Goal: Task Accomplishment & Management: Use online tool/utility

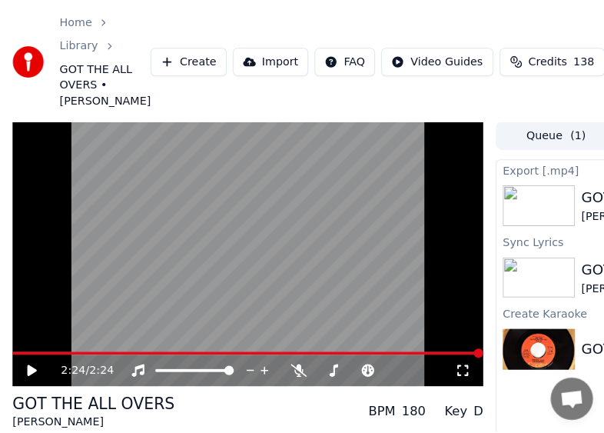
scroll to position [1, 0]
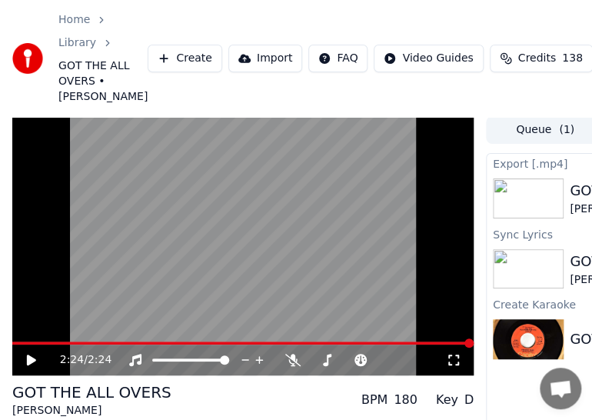
click at [148, 72] on button "Create" at bounding box center [185, 59] width 75 height 28
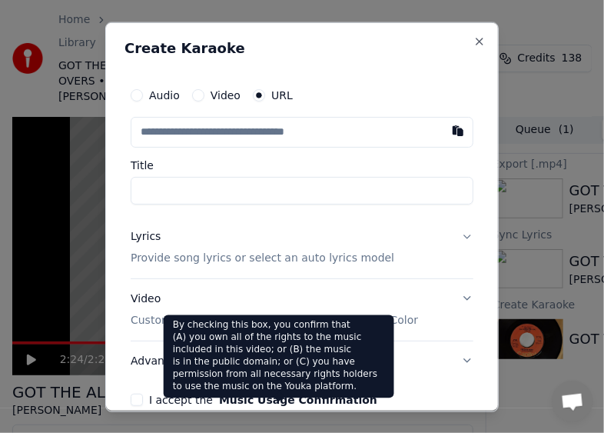
click at [266, 404] on button "Music Usage Confirmation" at bounding box center [298, 398] width 158 height 11
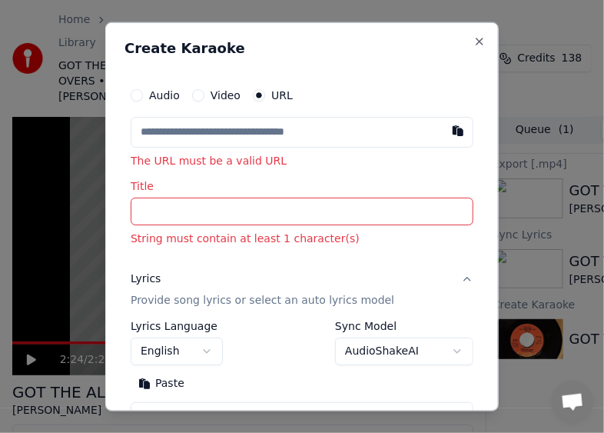
click at [258, 91] on icon "button" at bounding box center [259, 94] width 6 height 6
click at [443, 133] on button "button" at bounding box center [458, 130] width 31 height 28
type input "**********"
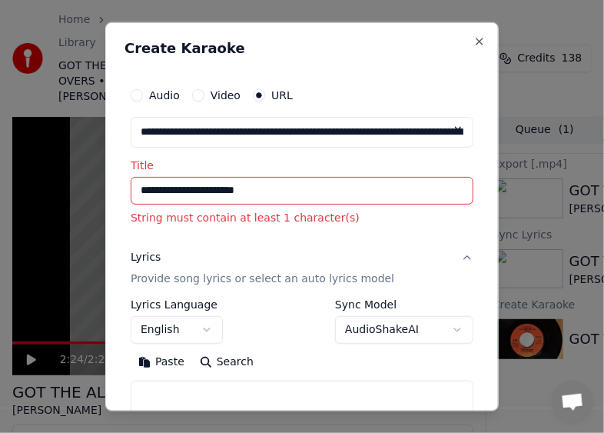
type input "**********"
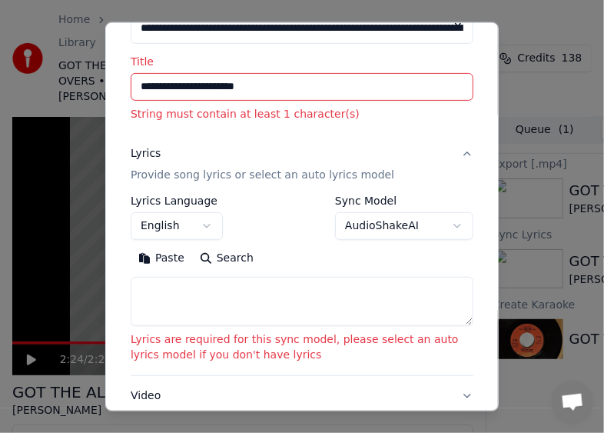
scroll to position [154, 0]
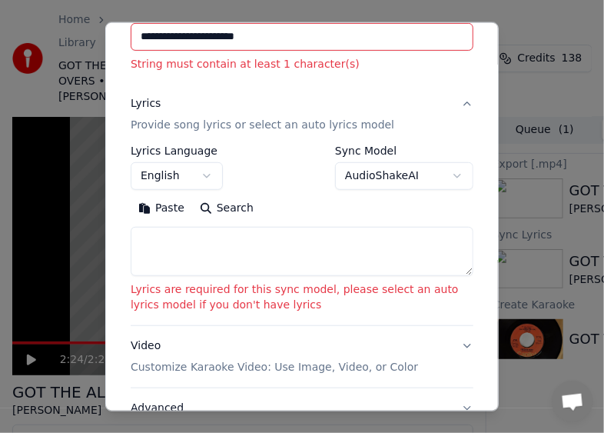
click at [142, 105] on div "Lyrics" at bounding box center [146, 103] width 30 height 15
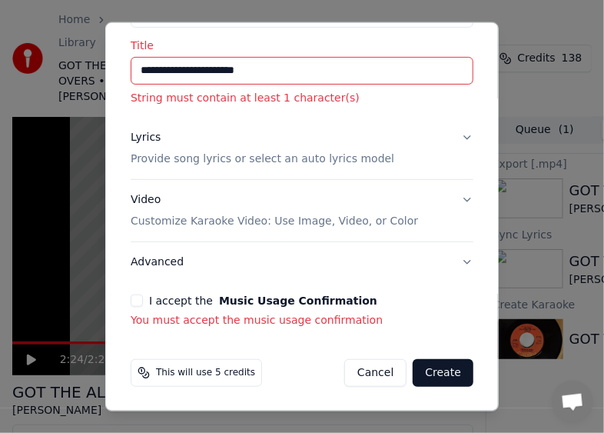
click at [141, 136] on div "Lyrics" at bounding box center [146, 137] width 30 height 15
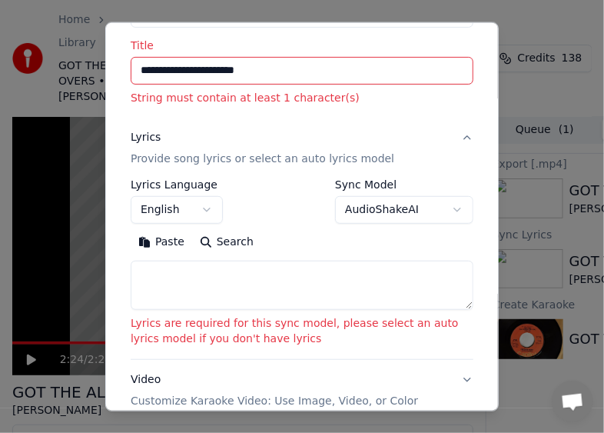
scroll to position [154, 0]
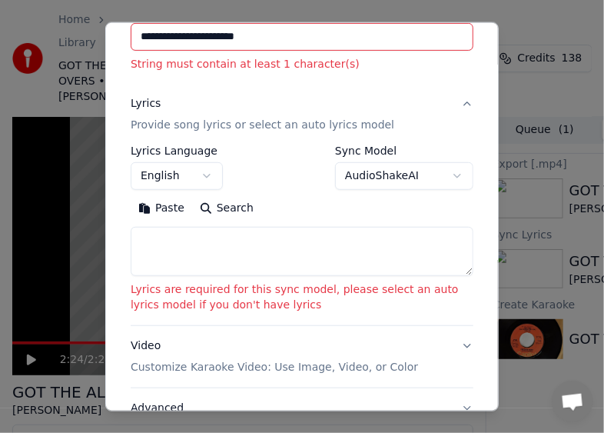
click at [154, 240] on textarea at bounding box center [302, 251] width 343 height 49
click at [154, 209] on button "Paste" at bounding box center [161, 208] width 61 height 25
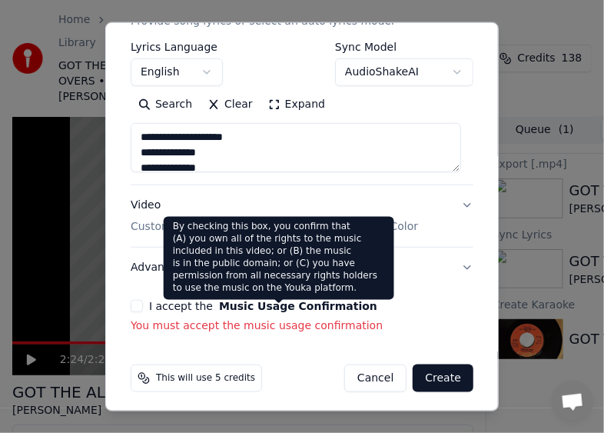
scroll to position [262, 0]
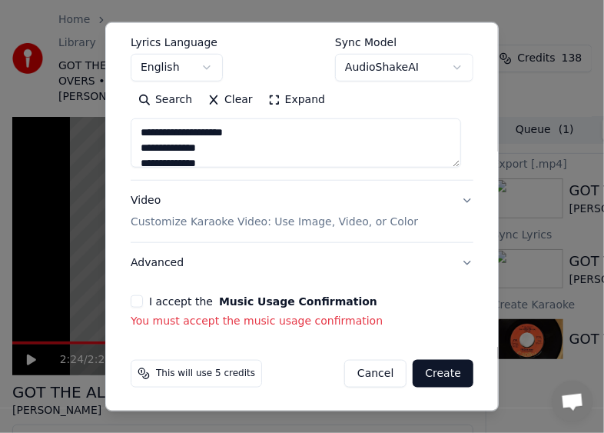
click at [137, 299] on button "I accept the Music Usage Confirmation" at bounding box center [137, 301] width 12 height 12
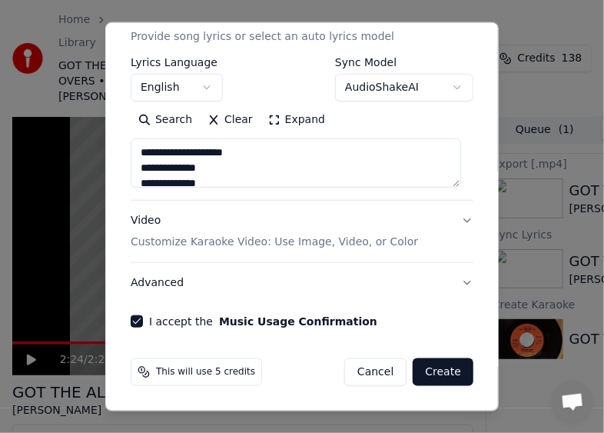
scroll to position [241, 0]
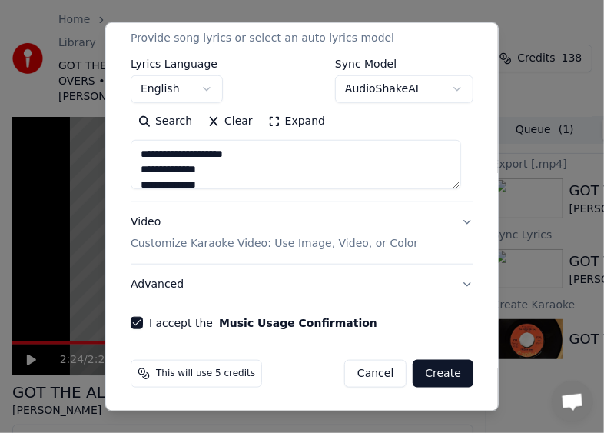
click at [427, 369] on button "Create" at bounding box center [443, 374] width 61 height 28
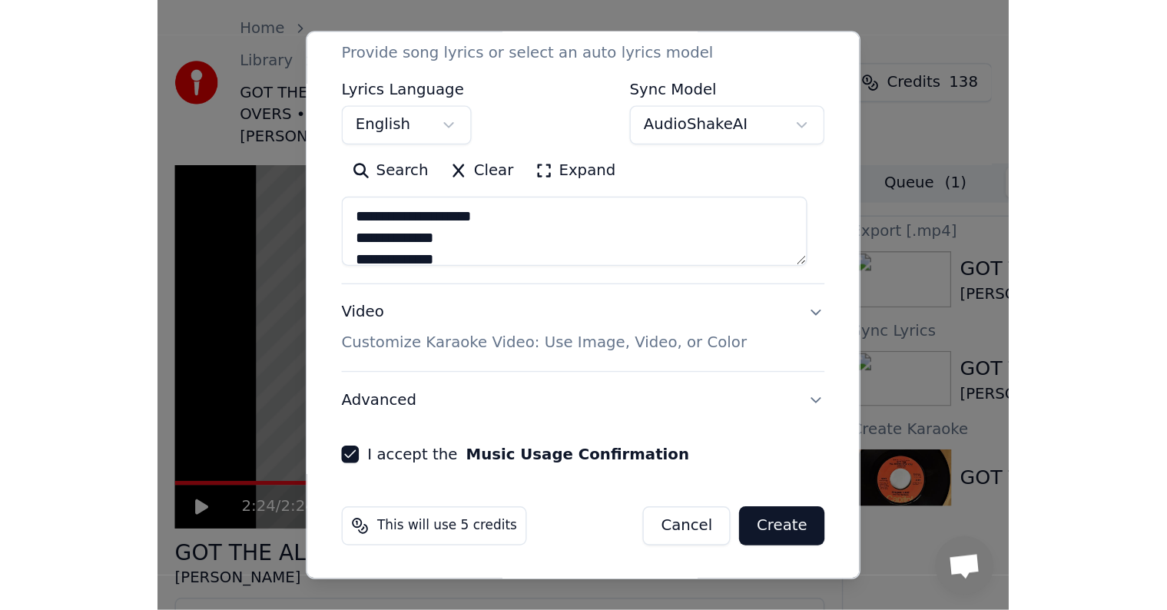
scroll to position [219, 0]
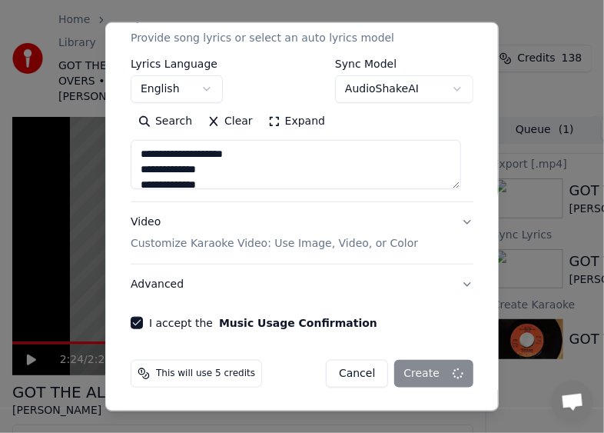
type textarea "**********"
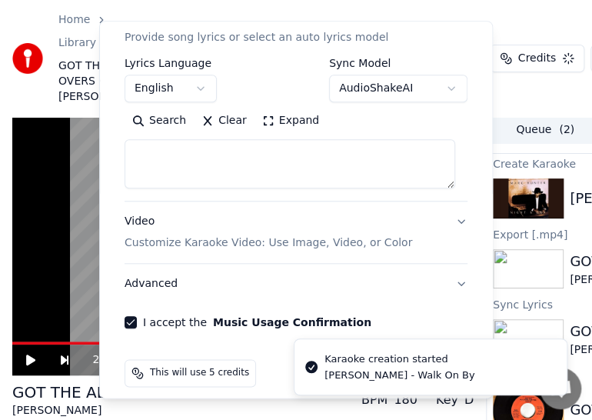
select select
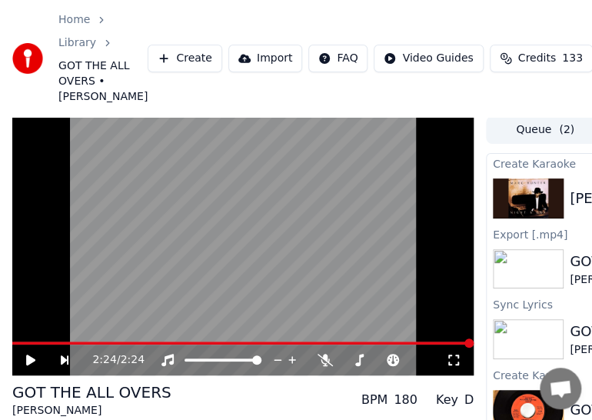
click at [32, 9] on div "Home Library GOT THE ALL OVERS • [PERSON_NAME] Create Import FAQ Video Guides C…" at bounding box center [296, 58] width 592 height 117
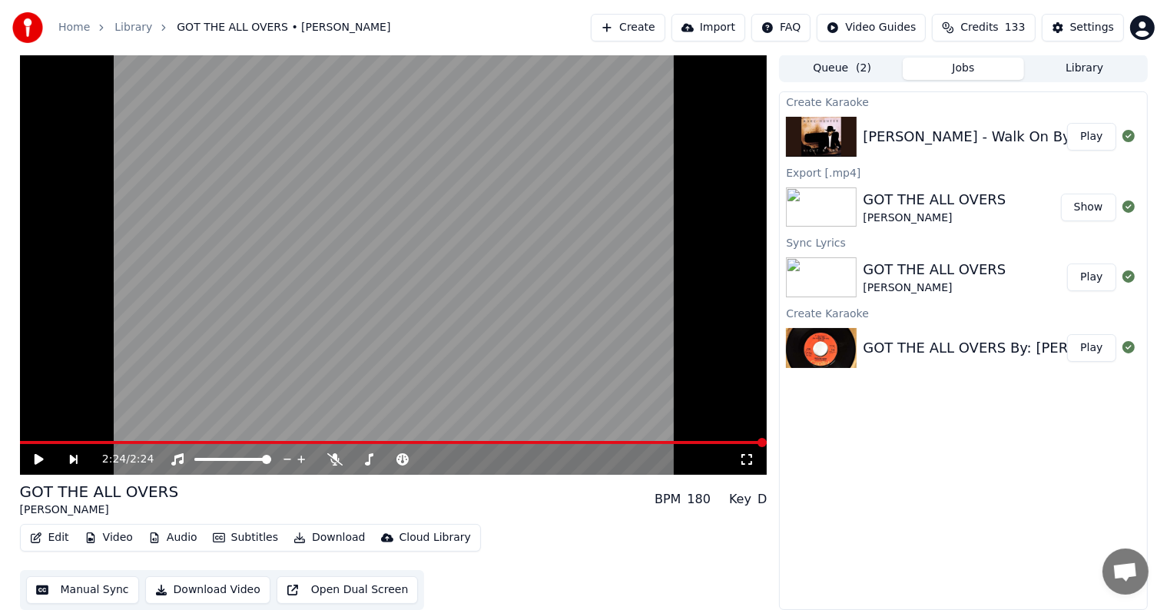
click at [591, 135] on button "Play" at bounding box center [1092, 137] width 48 height 28
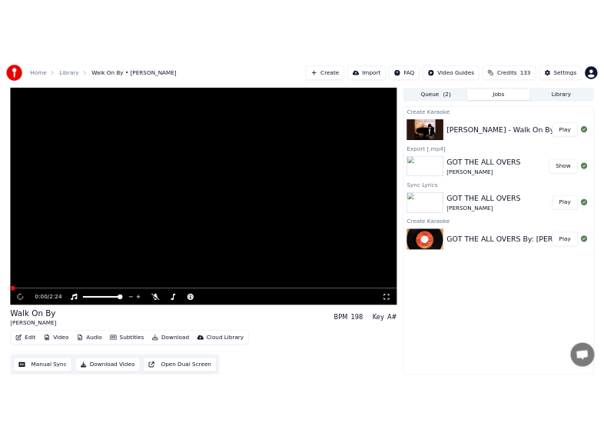
scroll to position [1, 0]
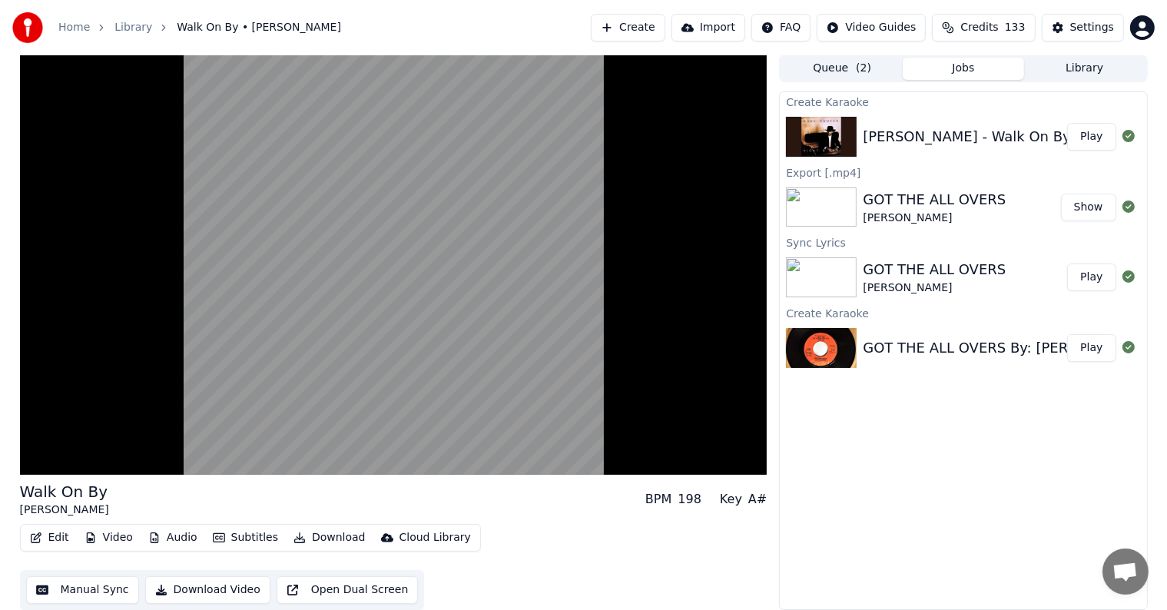
click at [203, 419] on button "Download Video" at bounding box center [207, 590] width 125 height 28
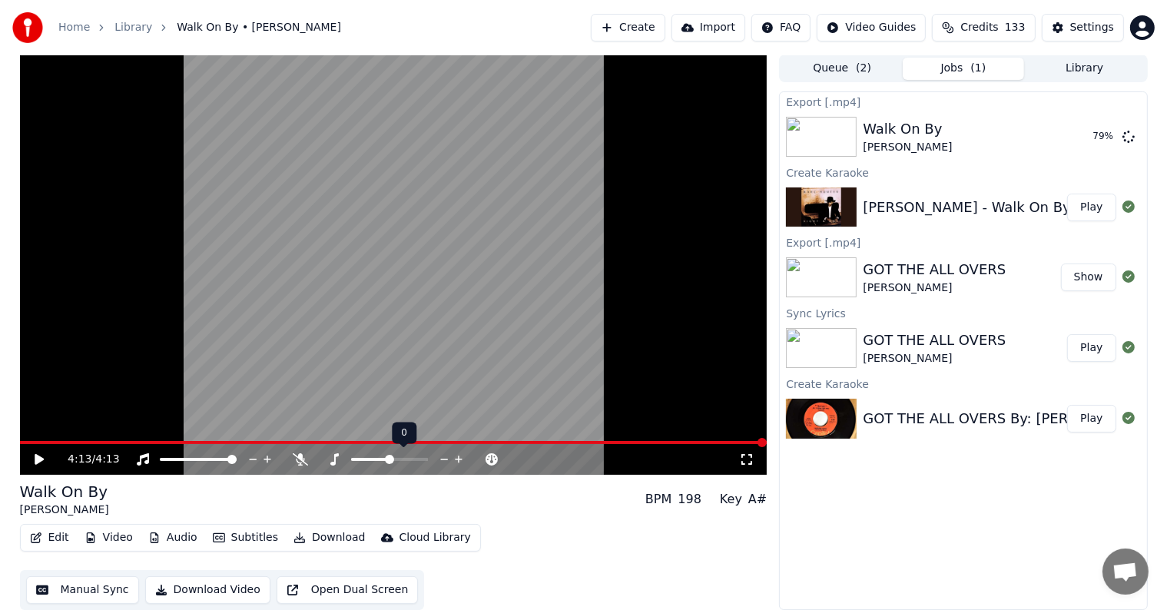
click at [443, 419] on icon at bounding box center [444, 459] width 15 height 15
click at [35, 419] on icon at bounding box center [39, 459] width 9 height 11
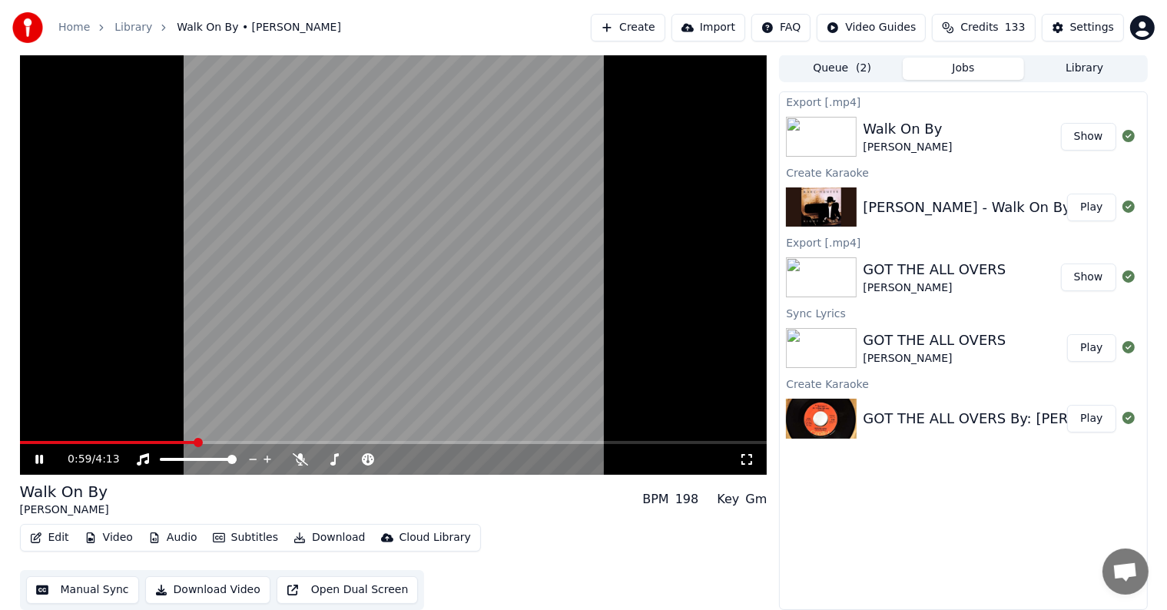
click at [591, 129] on button "Show" at bounding box center [1088, 137] width 55 height 28
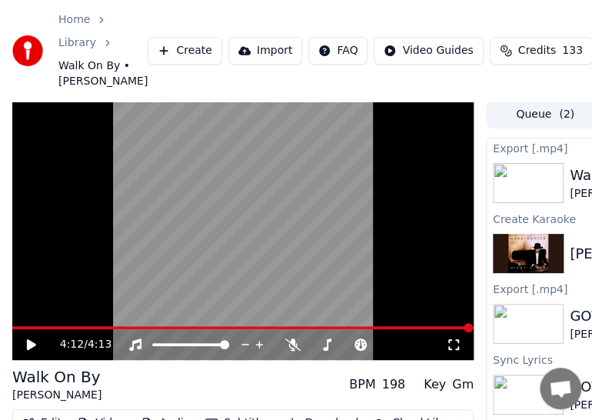
click at [148, 59] on button "Create" at bounding box center [185, 51] width 75 height 28
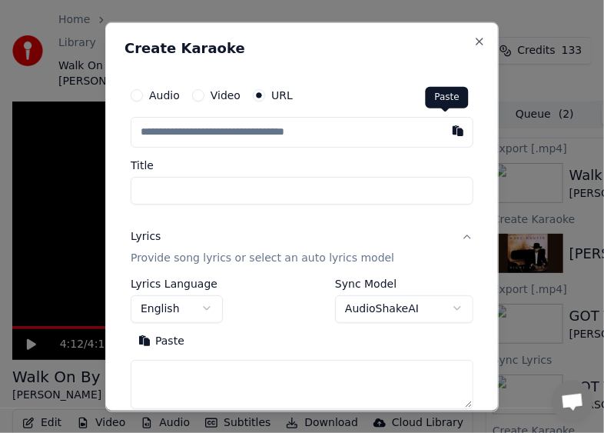
click at [447, 129] on button "button" at bounding box center [458, 130] width 31 height 28
type input "**********"
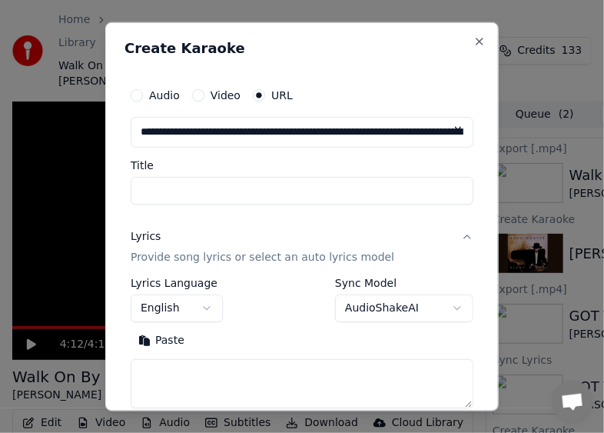
type input "**********"
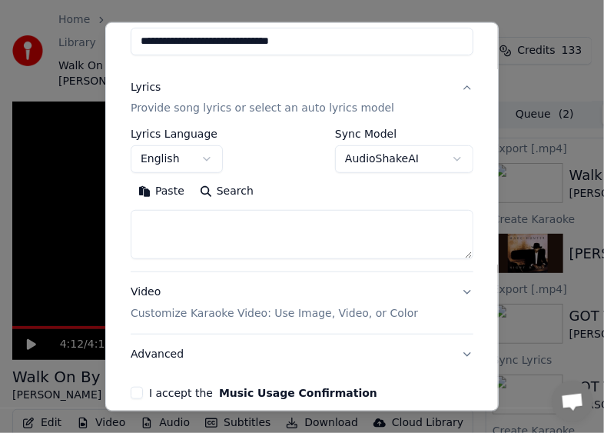
scroll to position [154, 0]
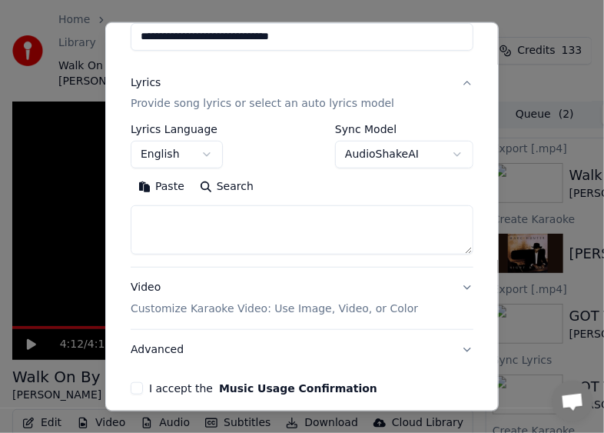
click at [144, 219] on textarea at bounding box center [302, 229] width 343 height 49
click at [168, 189] on button "Paste" at bounding box center [161, 186] width 61 height 25
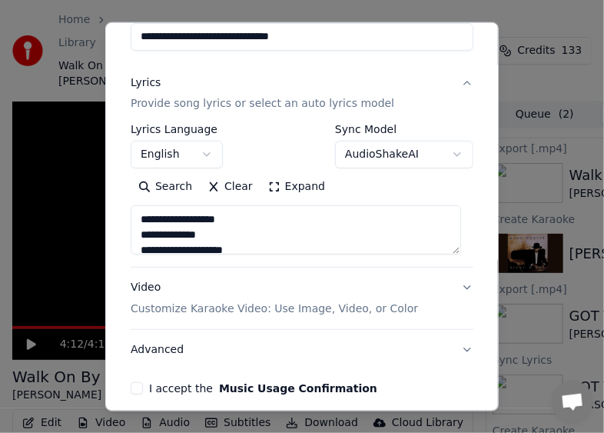
click at [135, 387] on button "I accept the Music Usage Confirmation" at bounding box center [137, 388] width 12 height 12
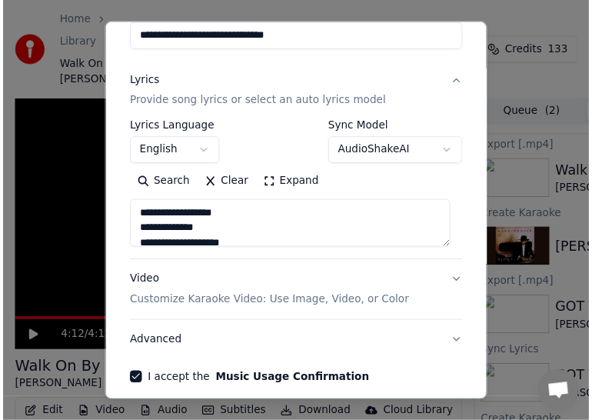
scroll to position [219, 0]
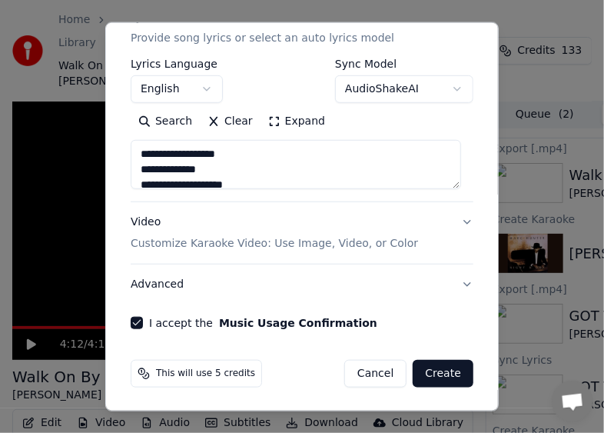
click at [430, 372] on button "Create" at bounding box center [443, 374] width 61 height 28
type textarea "**********"
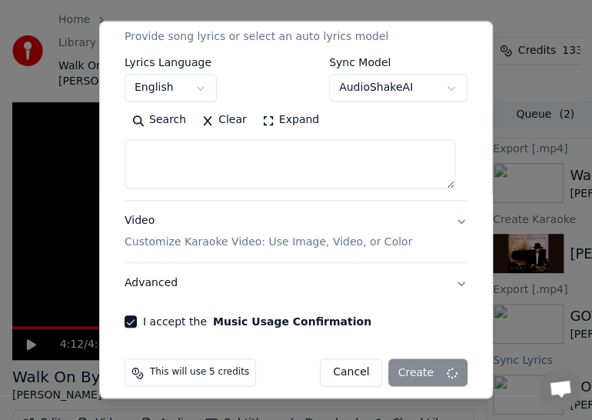
select select
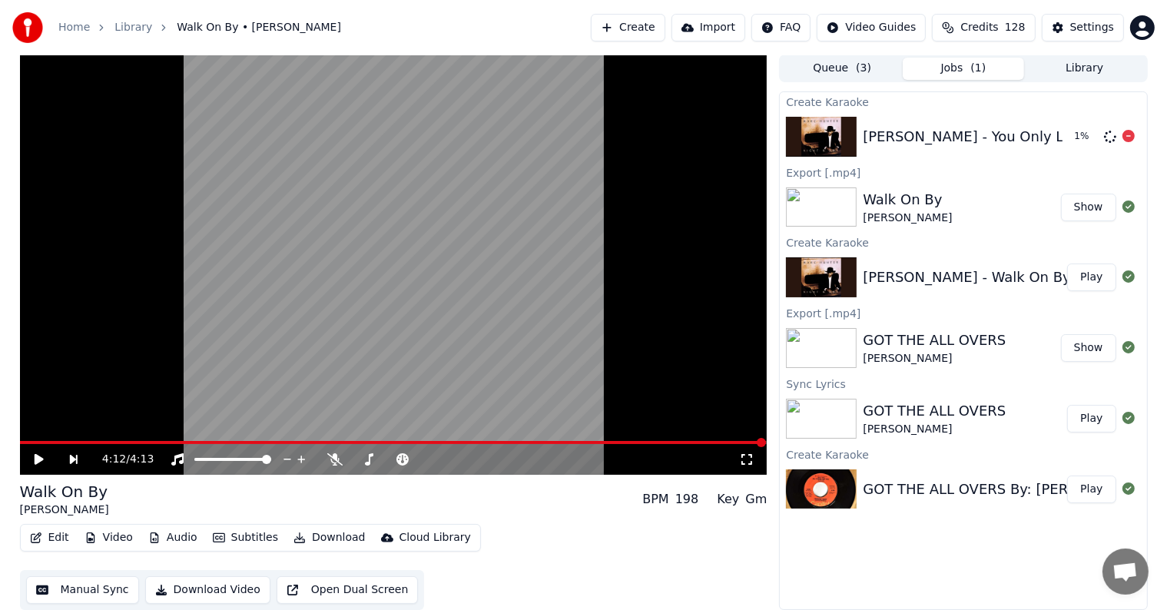
click at [591, 155] on div "[PERSON_NAME] - You Only Live Twice 1 %" at bounding box center [963, 137] width 367 height 52
click at [591, 418] on button "Play" at bounding box center [1092, 419] width 48 height 28
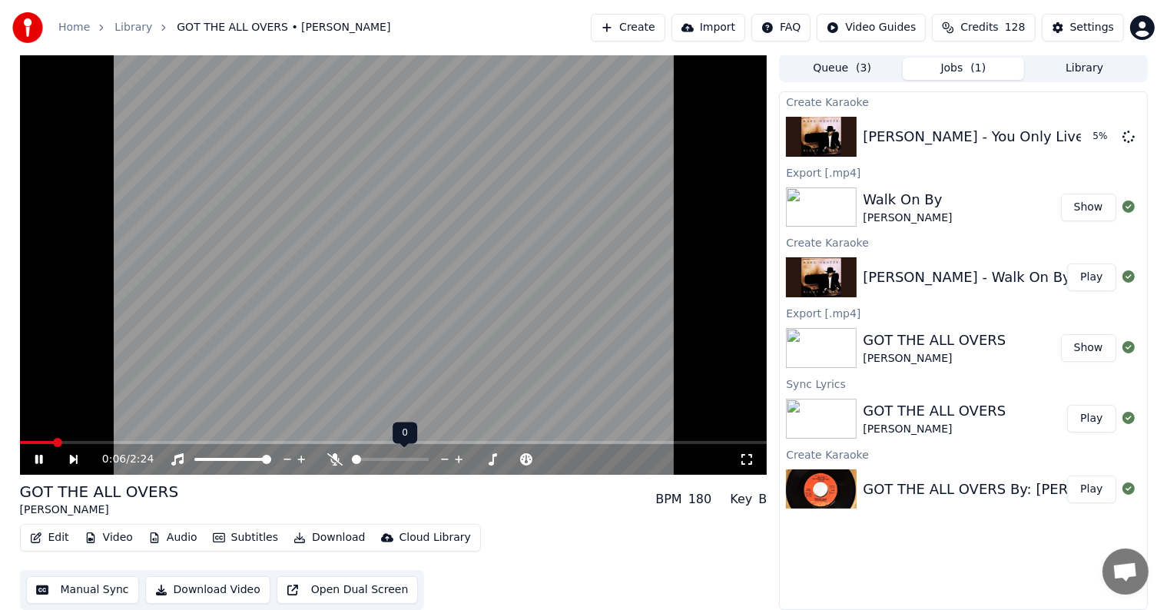
click at [440, 419] on icon at bounding box center [445, 459] width 15 height 15
click at [444, 419] on icon at bounding box center [445, 459] width 15 height 15
click at [474, 419] on icon at bounding box center [479, 459] width 15 height 15
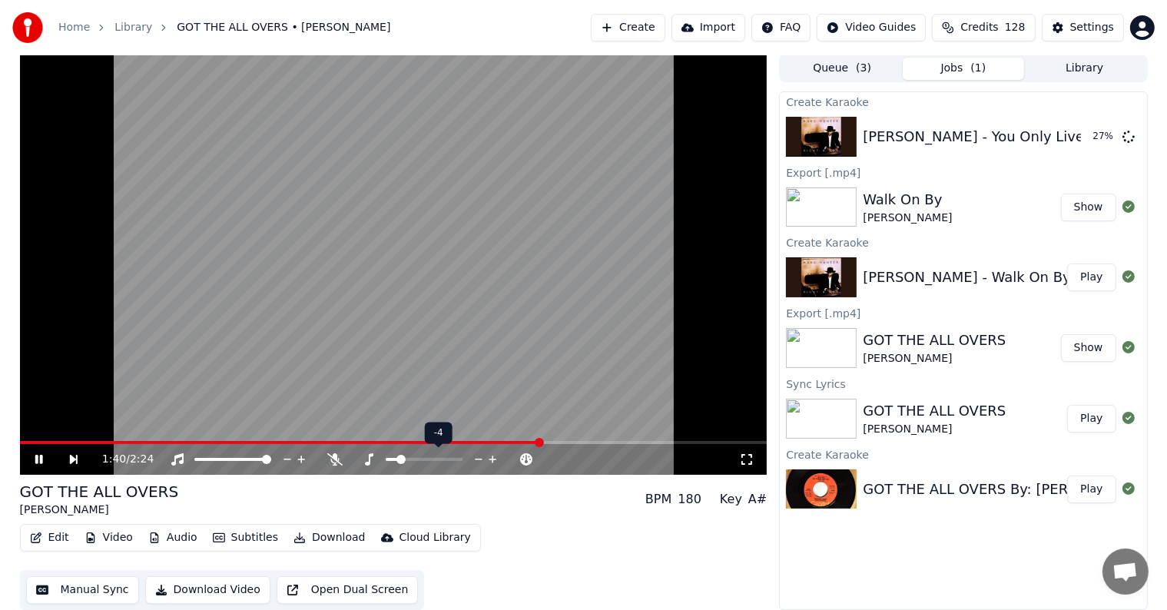
click at [490, 419] on icon at bounding box center [493, 459] width 15 height 15
click at [37, 419] on icon at bounding box center [39, 459] width 8 height 9
click at [591, 139] on button "Play" at bounding box center [1092, 137] width 48 height 28
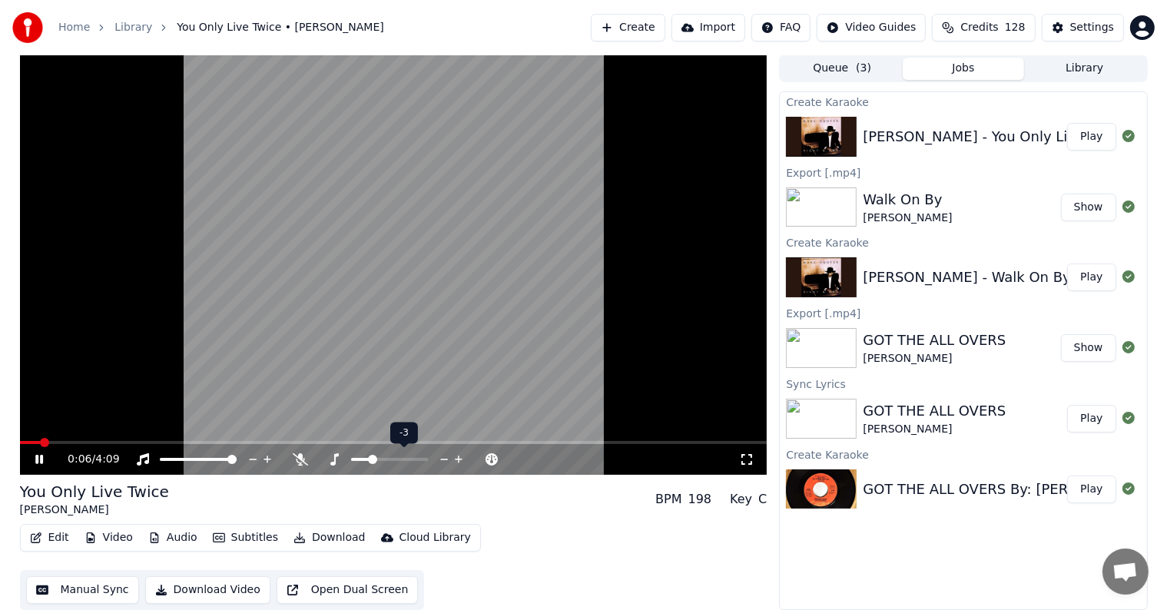
click at [443, 419] on icon at bounding box center [444, 459] width 15 height 15
click at [457, 419] on icon at bounding box center [459, 459] width 15 height 15
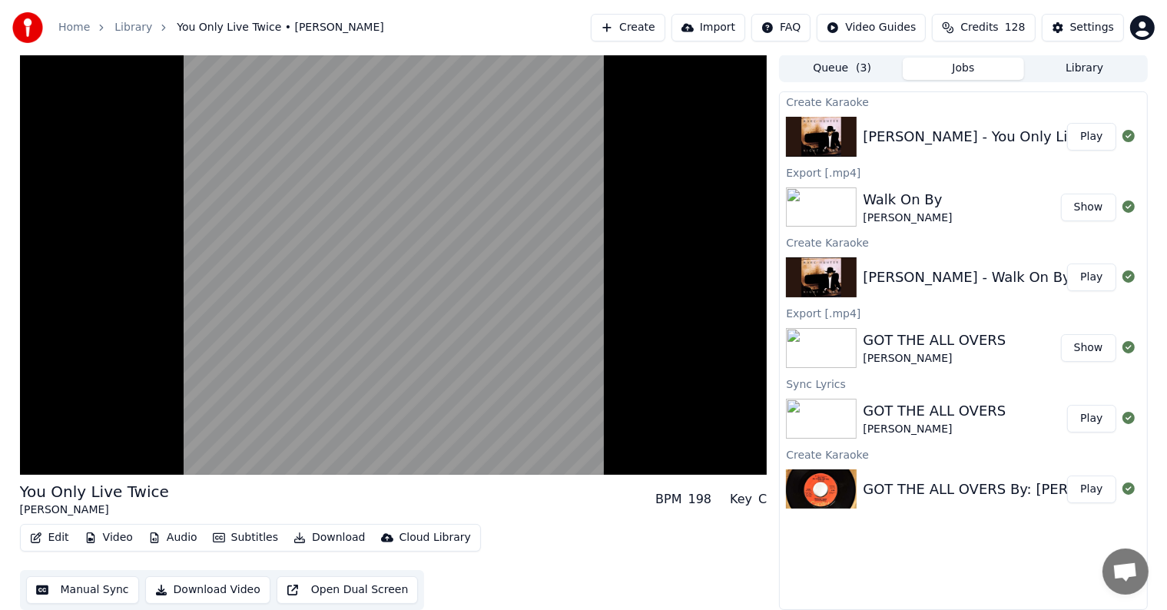
click at [213, 419] on button "Download Video" at bounding box center [207, 590] width 125 height 28
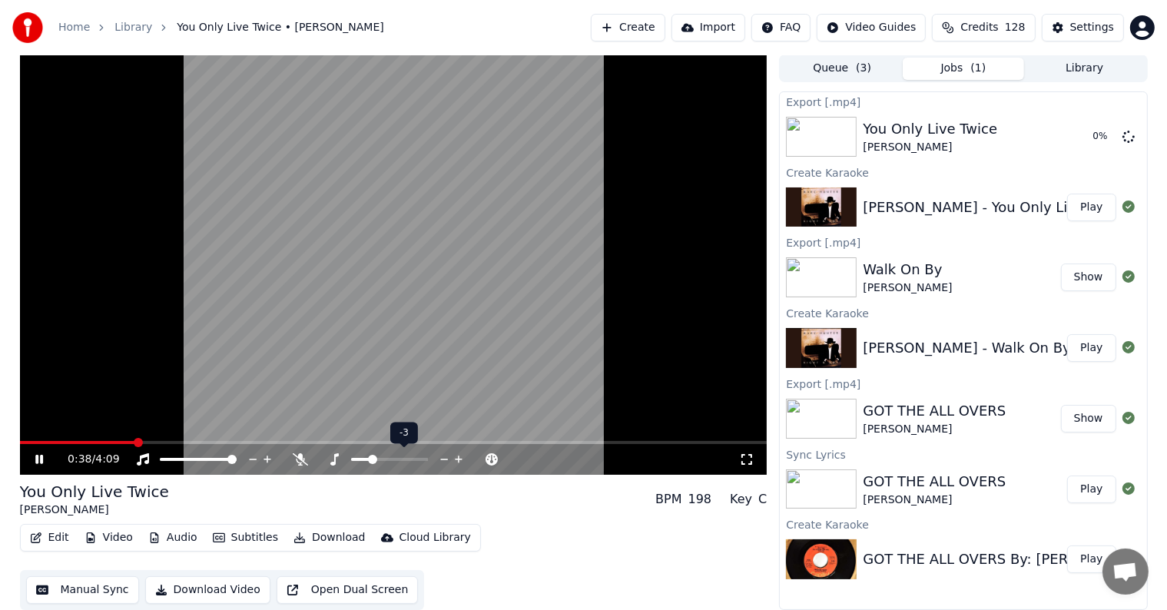
click at [458, 419] on icon at bounding box center [459, 459] width 15 height 15
click at [447, 419] on icon at bounding box center [444, 459] width 15 height 15
click at [459, 419] on icon at bounding box center [459, 460] width 8 height 8
click at [457, 419] on icon at bounding box center [459, 459] width 15 height 15
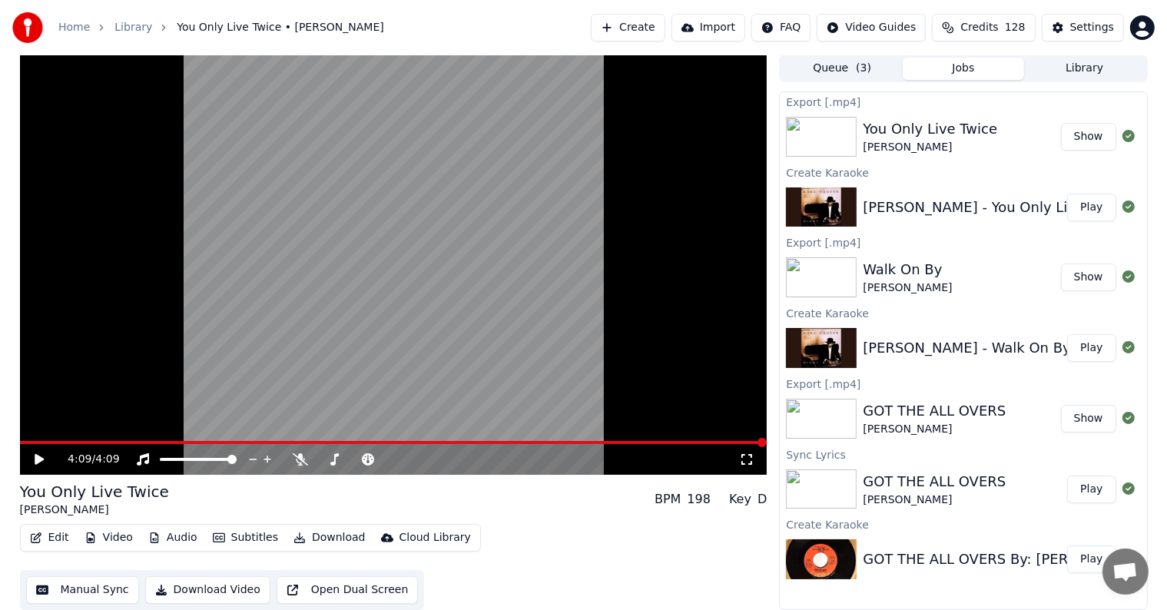
click at [591, 141] on button "Show" at bounding box center [1088, 137] width 55 height 28
click at [37, 419] on icon at bounding box center [39, 459] width 9 height 11
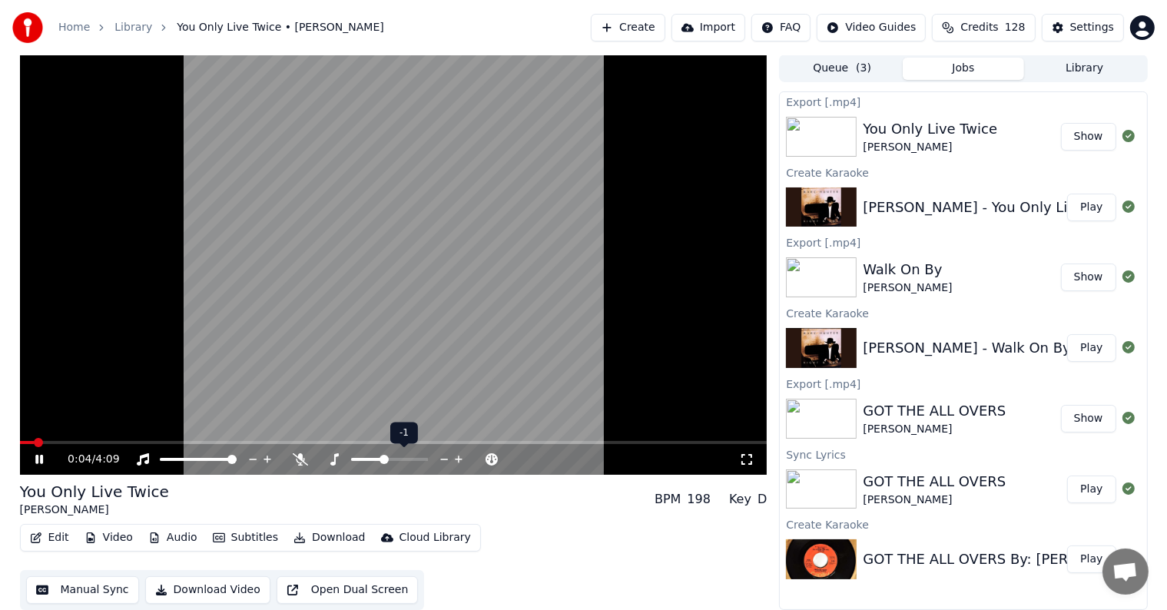
click at [457, 419] on icon at bounding box center [459, 459] width 15 height 15
click at [35, 419] on icon at bounding box center [50, 459] width 36 height 12
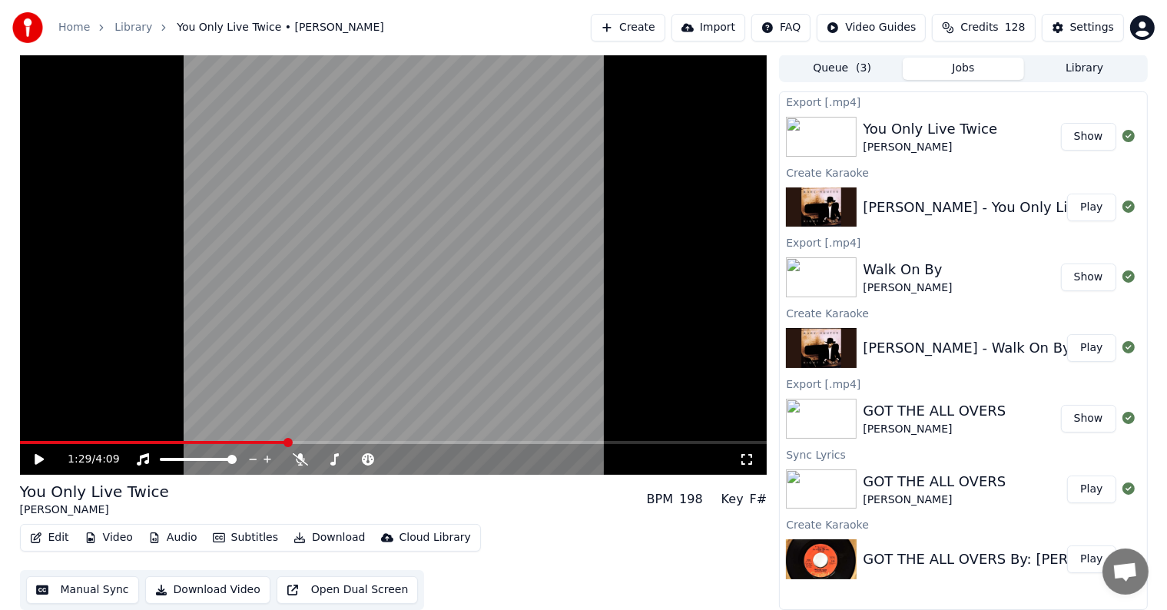
click at [591, 135] on button "Show" at bounding box center [1088, 137] width 55 height 28
click at [591, 345] on button "Play" at bounding box center [1092, 348] width 48 height 28
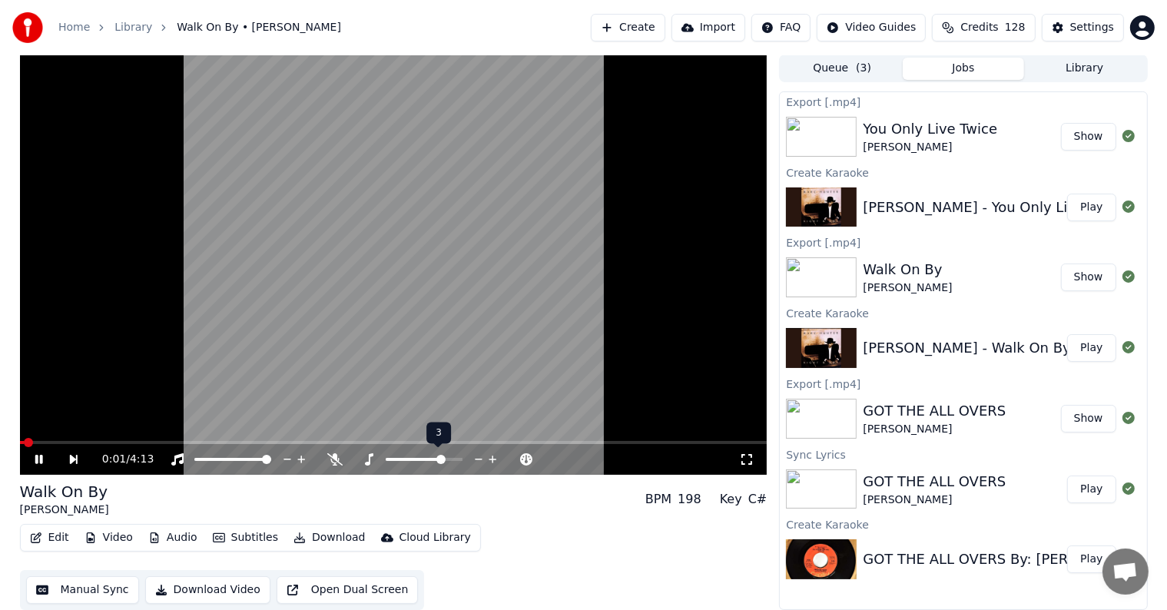
click at [490, 419] on icon at bounding box center [493, 459] width 15 height 15
click at [476, 419] on icon at bounding box center [479, 459] width 15 height 15
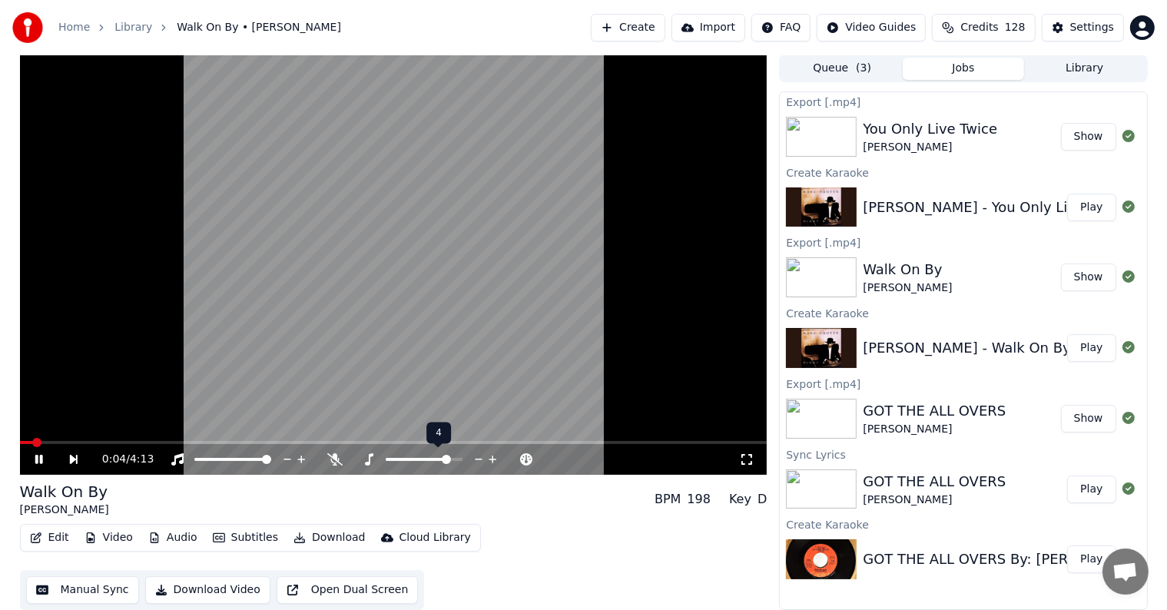
click at [476, 419] on icon at bounding box center [479, 459] width 15 height 15
click at [86, 419] on video at bounding box center [394, 265] width 748 height 420
click at [86, 419] on span at bounding box center [54, 442] width 68 height 3
click at [60, 419] on video at bounding box center [394, 265] width 748 height 420
click at [445, 419] on icon at bounding box center [445, 459] width 15 height 15
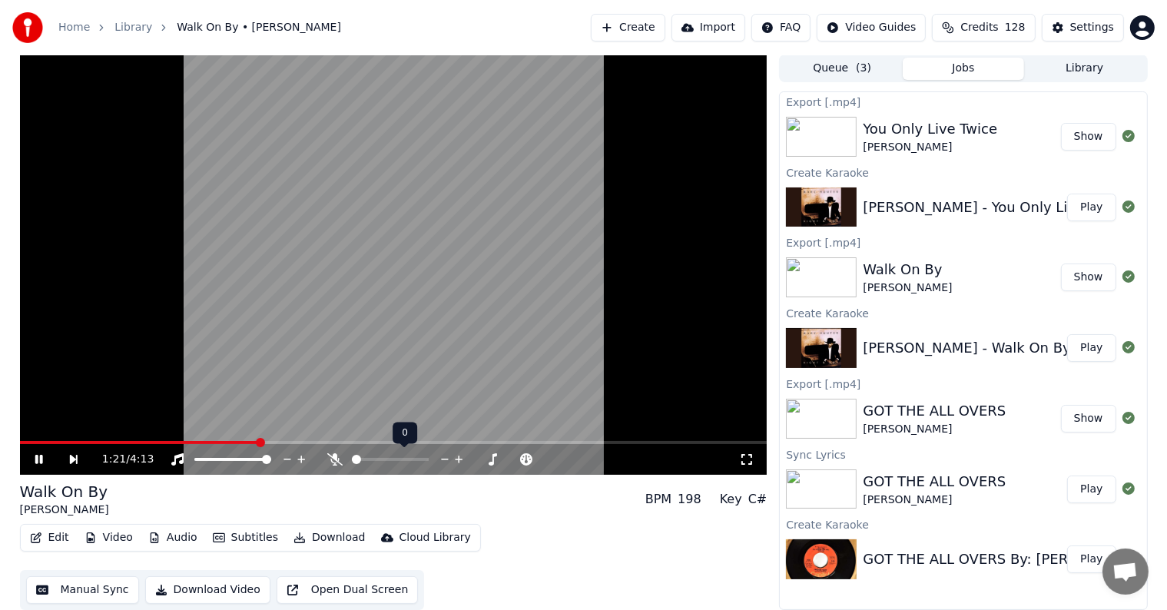
click at [460, 419] on icon at bounding box center [459, 459] width 15 height 15
click at [35, 419] on div "1:39 / 4:13" at bounding box center [394, 459] width 748 height 31
click at [45, 419] on span at bounding box center [33, 442] width 27 height 3
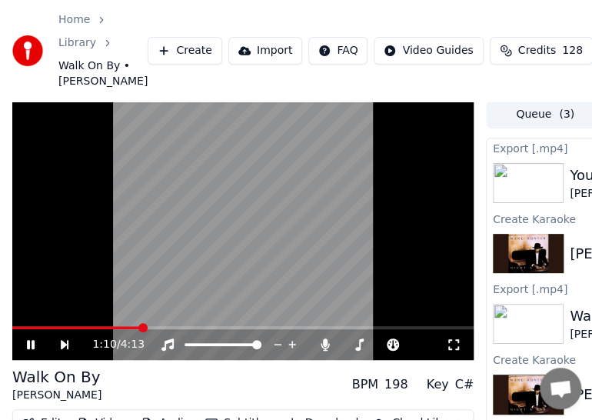
click at [28, 349] on icon at bounding box center [31, 344] width 8 height 9
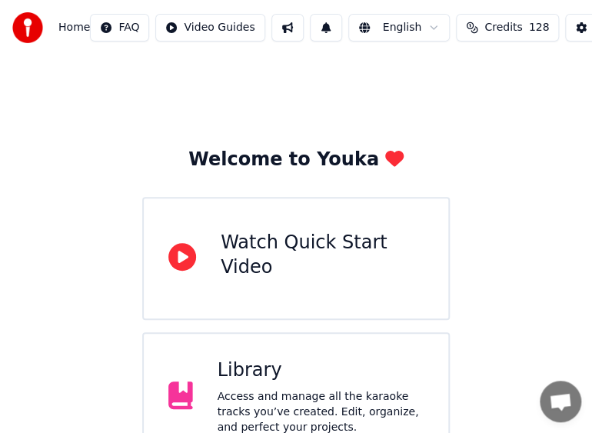
click at [280, 372] on div "Library" at bounding box center [320, 370] width 207 height 25
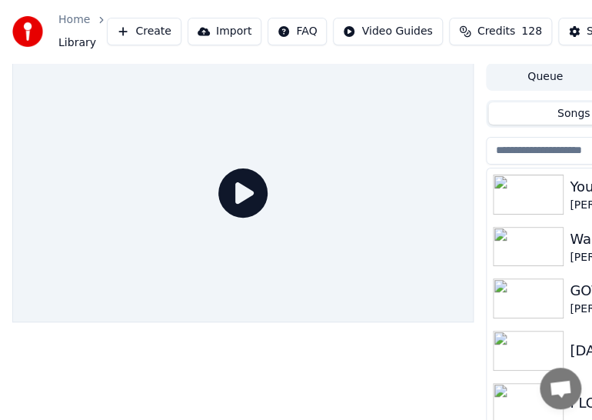
click at [550, 194] on img at bounding box center [528, 194] width 71 height 40
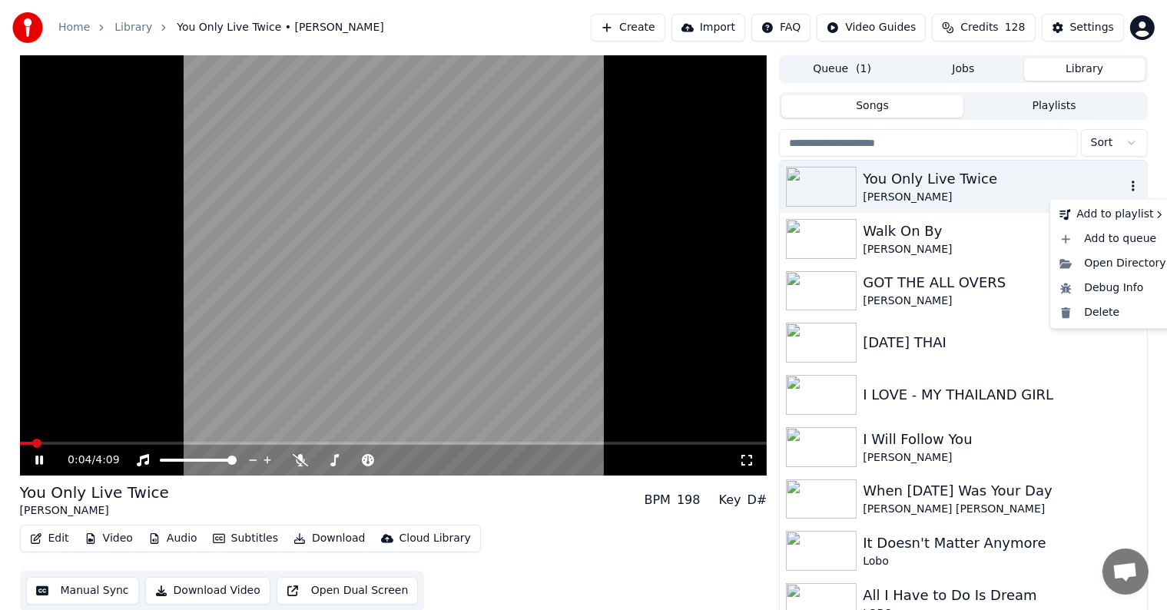
click at [1126, 184] on icon "button" at bounding box center [1133, 186] width 15 height 12
click at [40, 458] on icon at bounding box center [39, 460] width 8 height 9
click at [191, 590] on button "Download Video" at bounding box center [207, 591] width 125 height 28
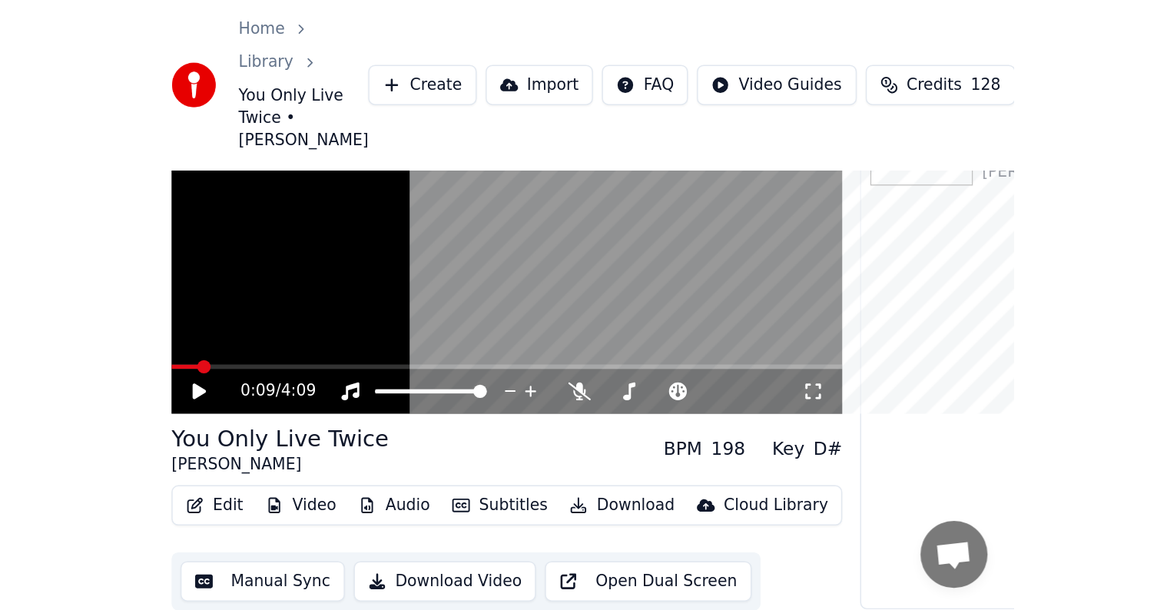
scroll to position [1, 0]
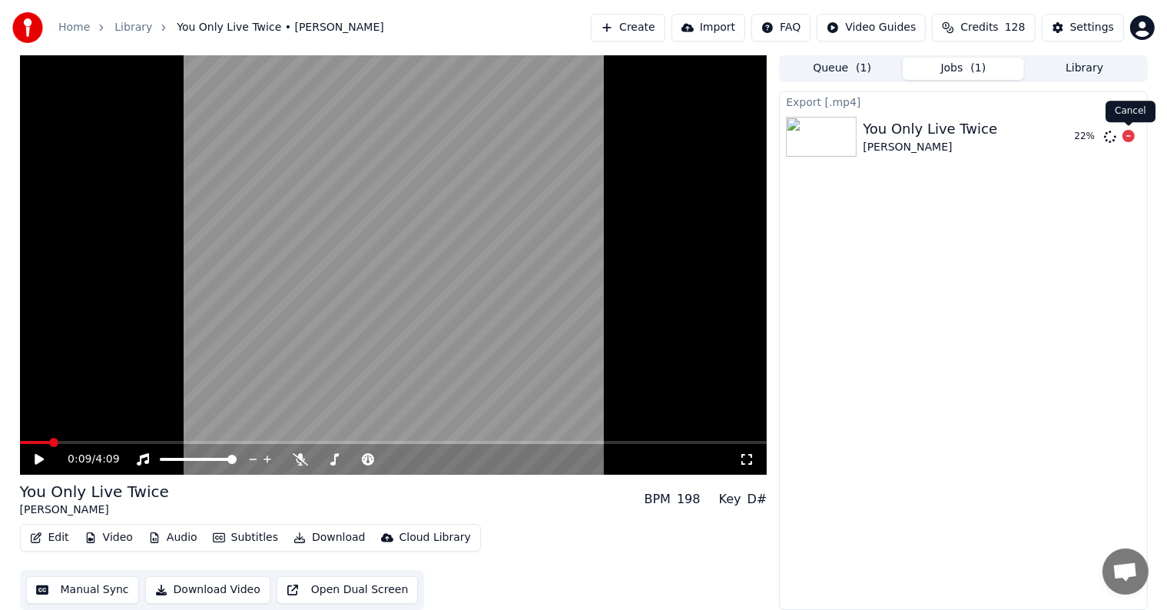
click at [1127, 135] on icon at bounding box center [1129, 136] width 12 height 12
click at [1128, 133] on icon at bounding box center [1129, 136] width 12 height 12
click at [1126, 136] on icon at bounding box center [1129, 136] width 12 height 12
drag, startPoint x: 961, startPoint y: 244, endPoint x: 962, endPoint y: 204, distance: 40.0
click at [961, 243] on div "Export [.mp4] You Only Live Twice [PERSON_NAME]" at bounding box center [963, 350] width 368 height 519
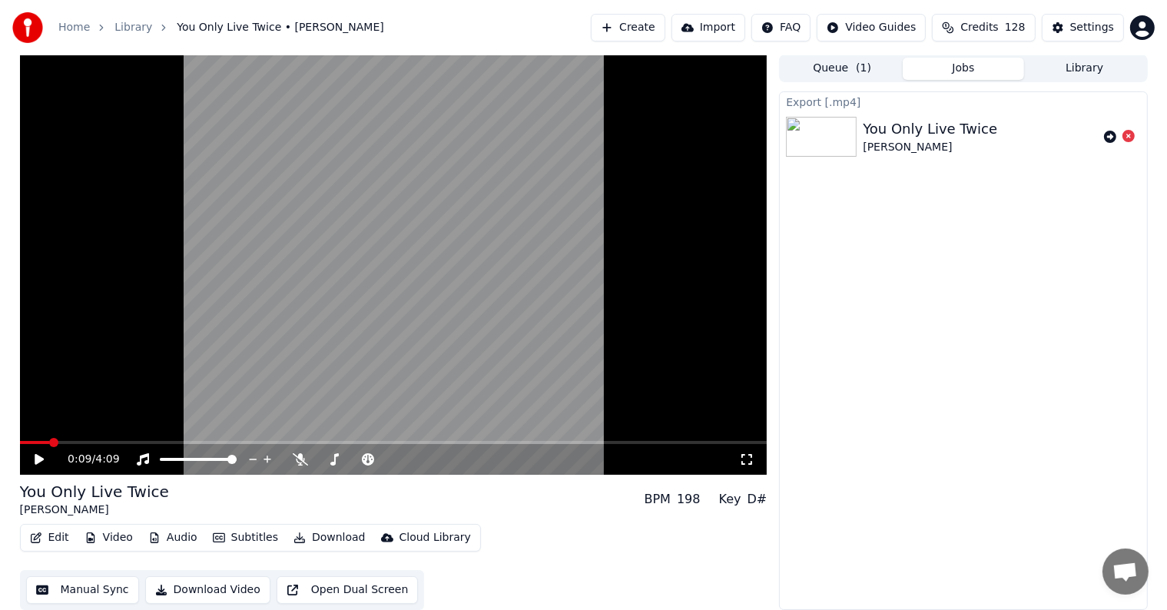
click at [1075, 66] on button "Library" at bounding box center [1084, 69] width 121 height 22
